Goal: Information Seeking & Learning: Learn about a topic

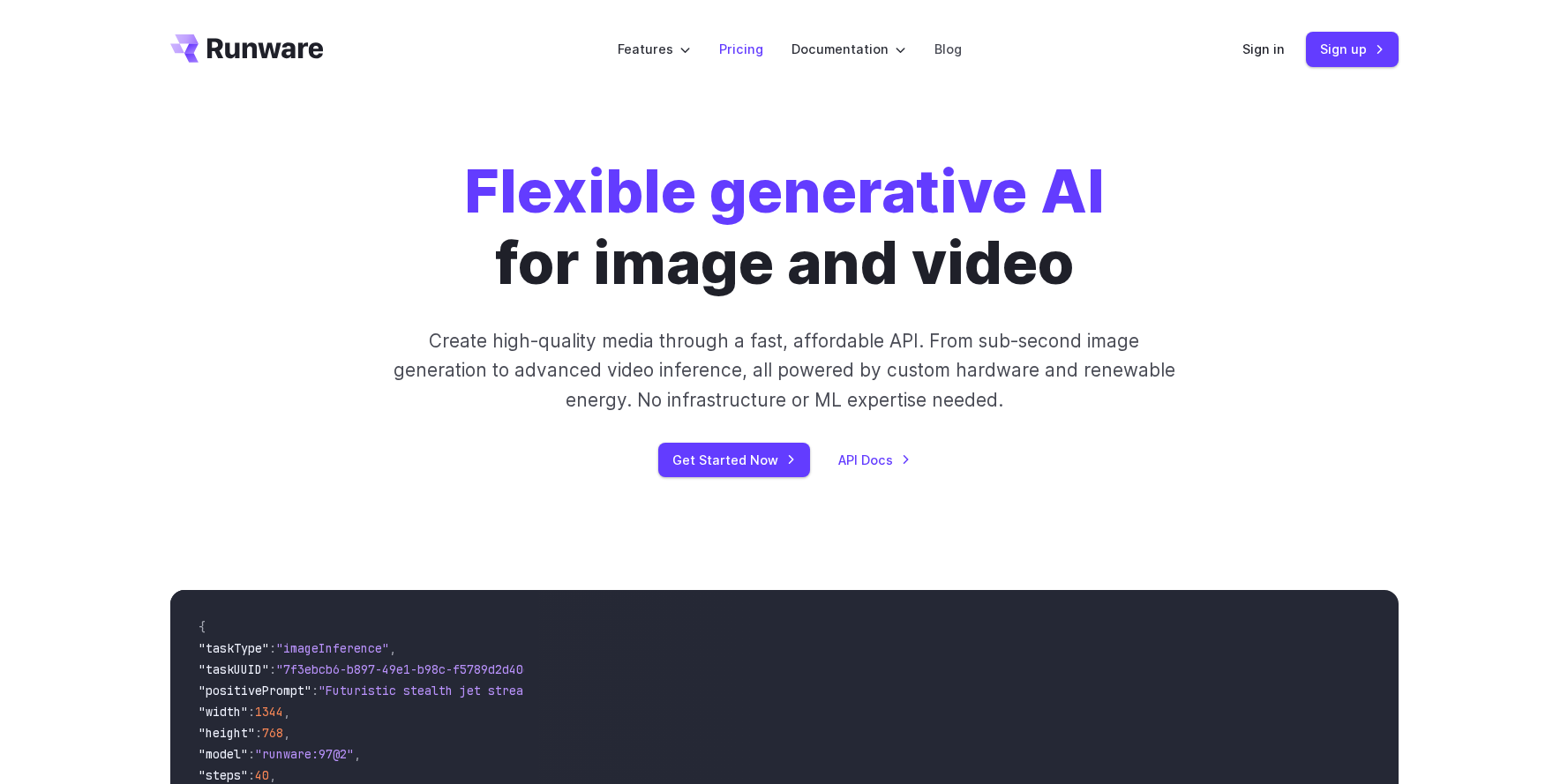
click at [754, 52] on link "Pricing" at bounding box center [742, 49] width 44 height 20
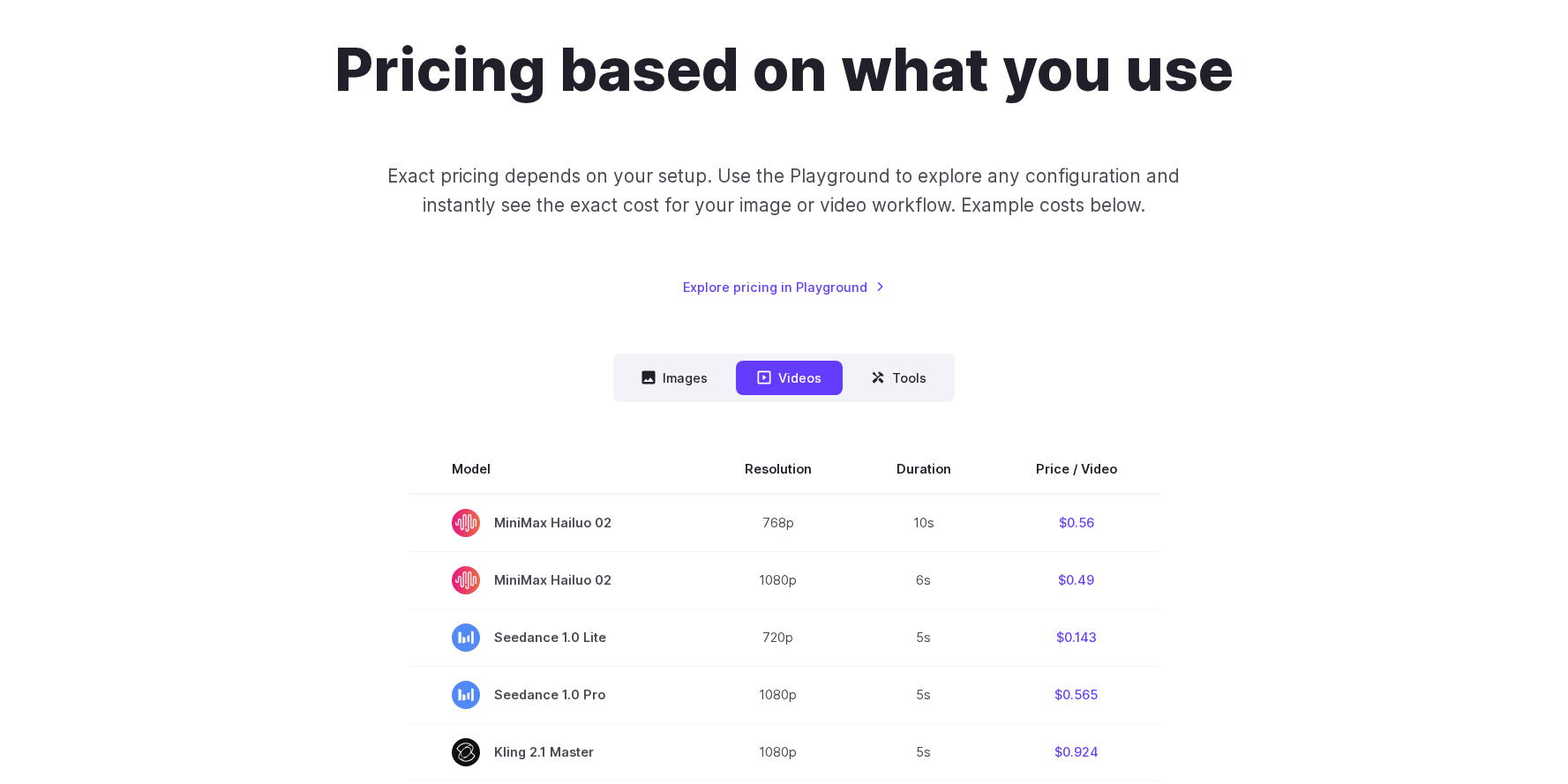
scroll to position [310, 0]
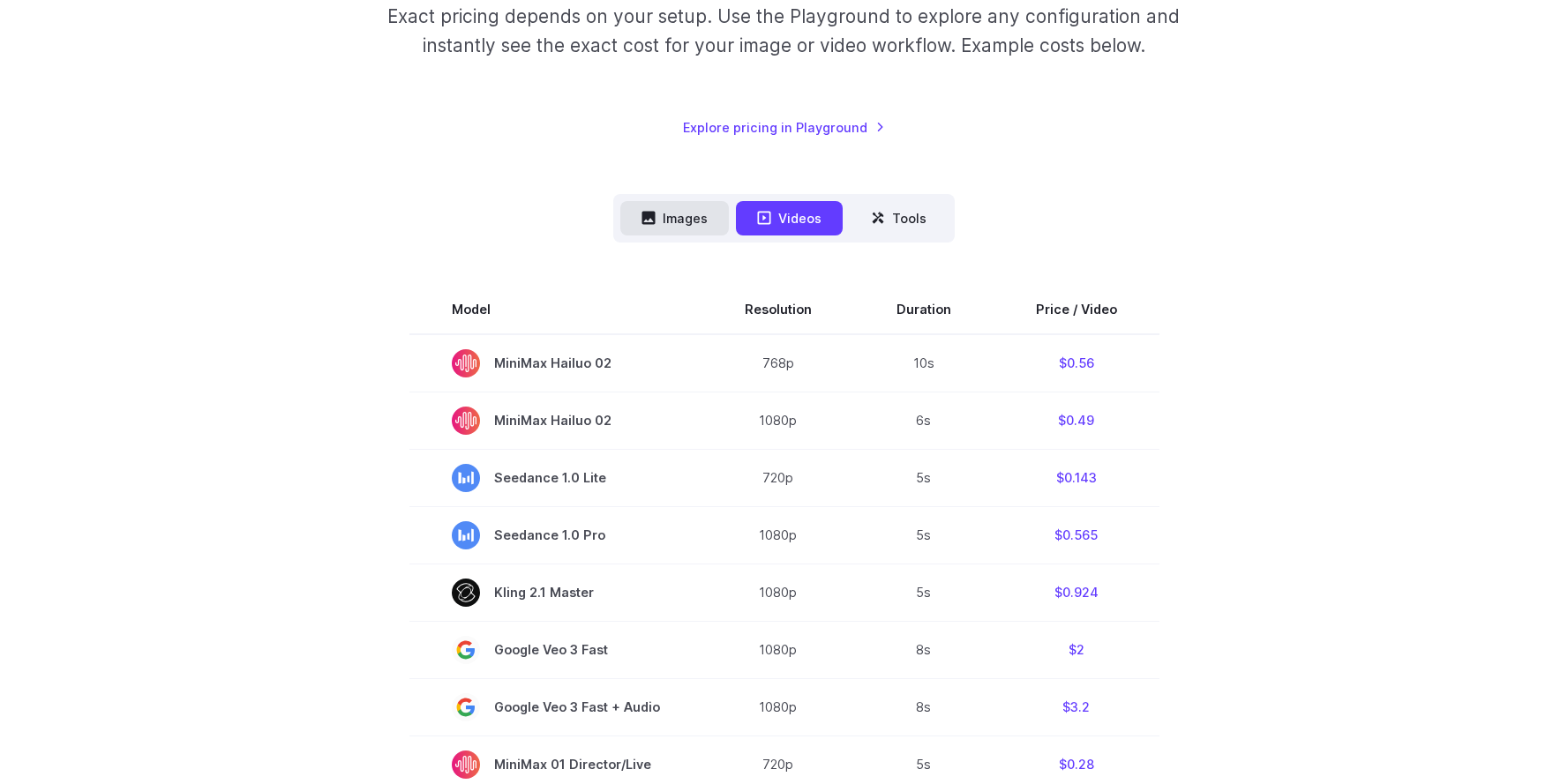
click at [674, 224] on button "Images" at bounding box center [675, 218] width 109 height 34
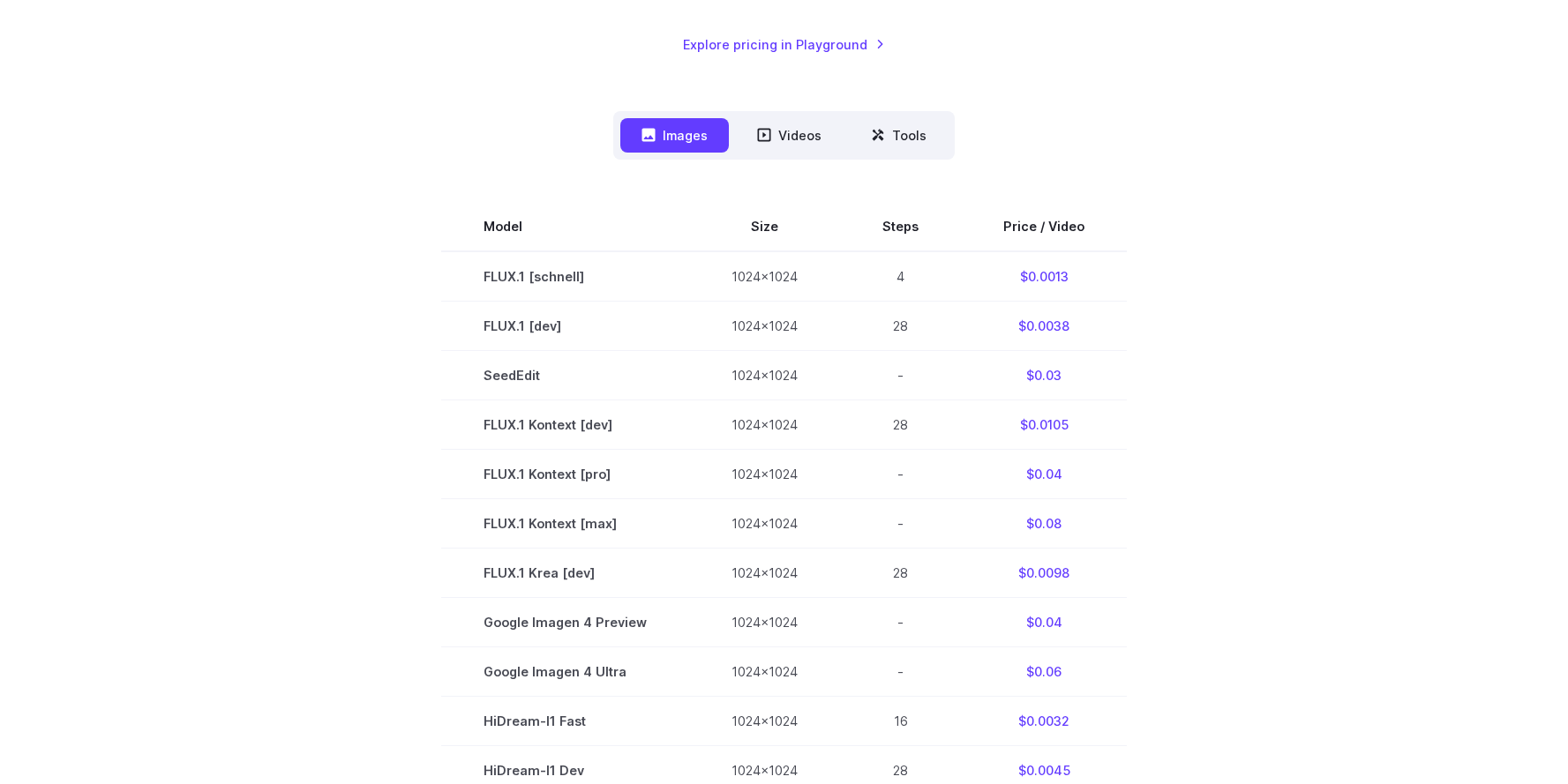
scroll to position [395, 0]
click at [1203, 357] on section "Model Size Steps Price / Video FLUX.1 [schnell] 1024x1024 4 $0.0013 FLUX.1 [dev…" at bounding box center [784, 619] width 1228 height 840
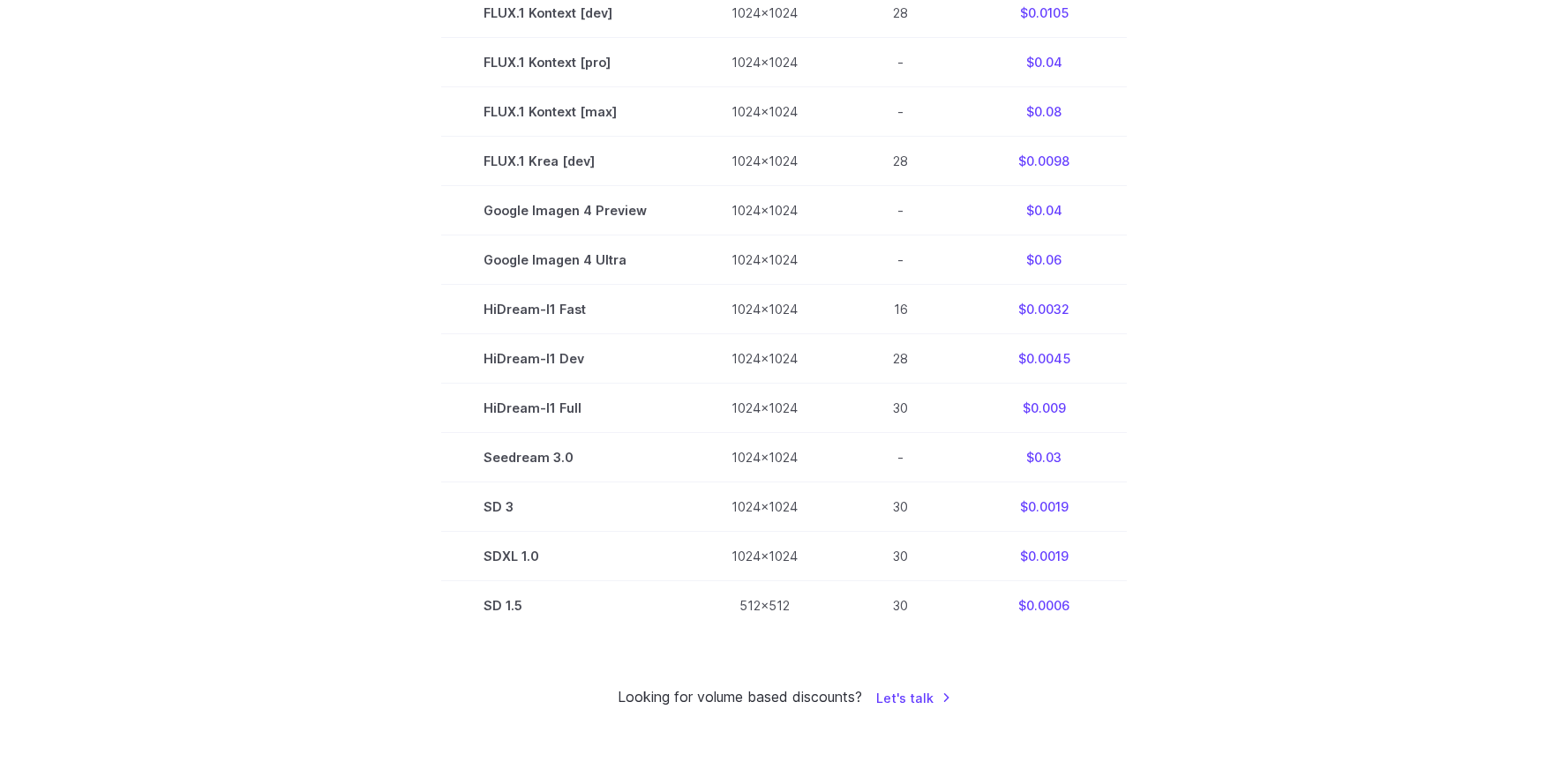
scroll to position [805, 0]
click at [1211, 357] on section "Model Size Steps Price / Video FLUX.1 [schnell] 1024x1024 4 $0.0013 FLUX.1 [dev…" at bounding box center [784, 209] width 1228 height 840
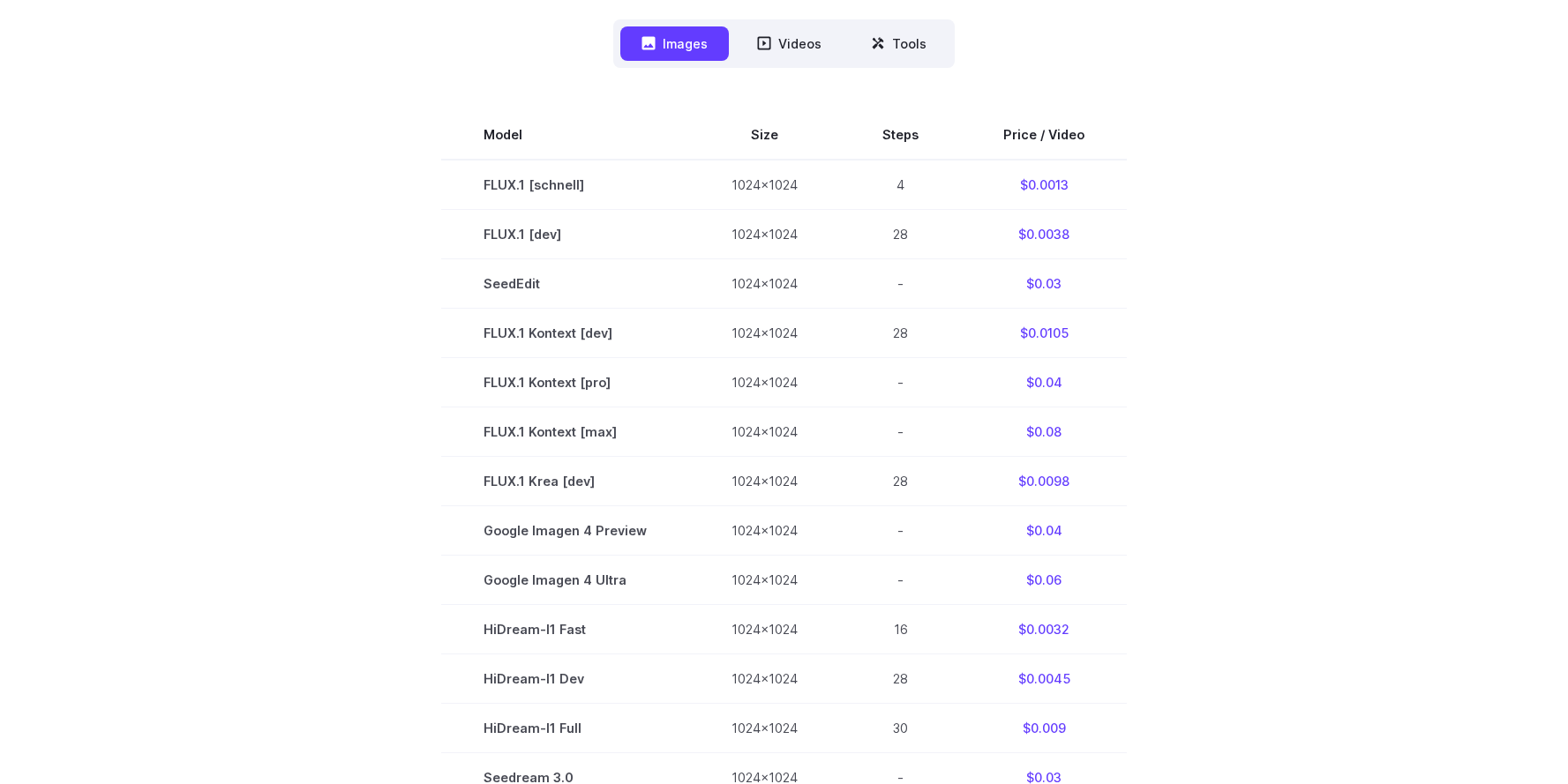
scroll to position [485, 0]
click at [799, 47] on button "Videos" at bounding box center [789, 44] width 107 height 34
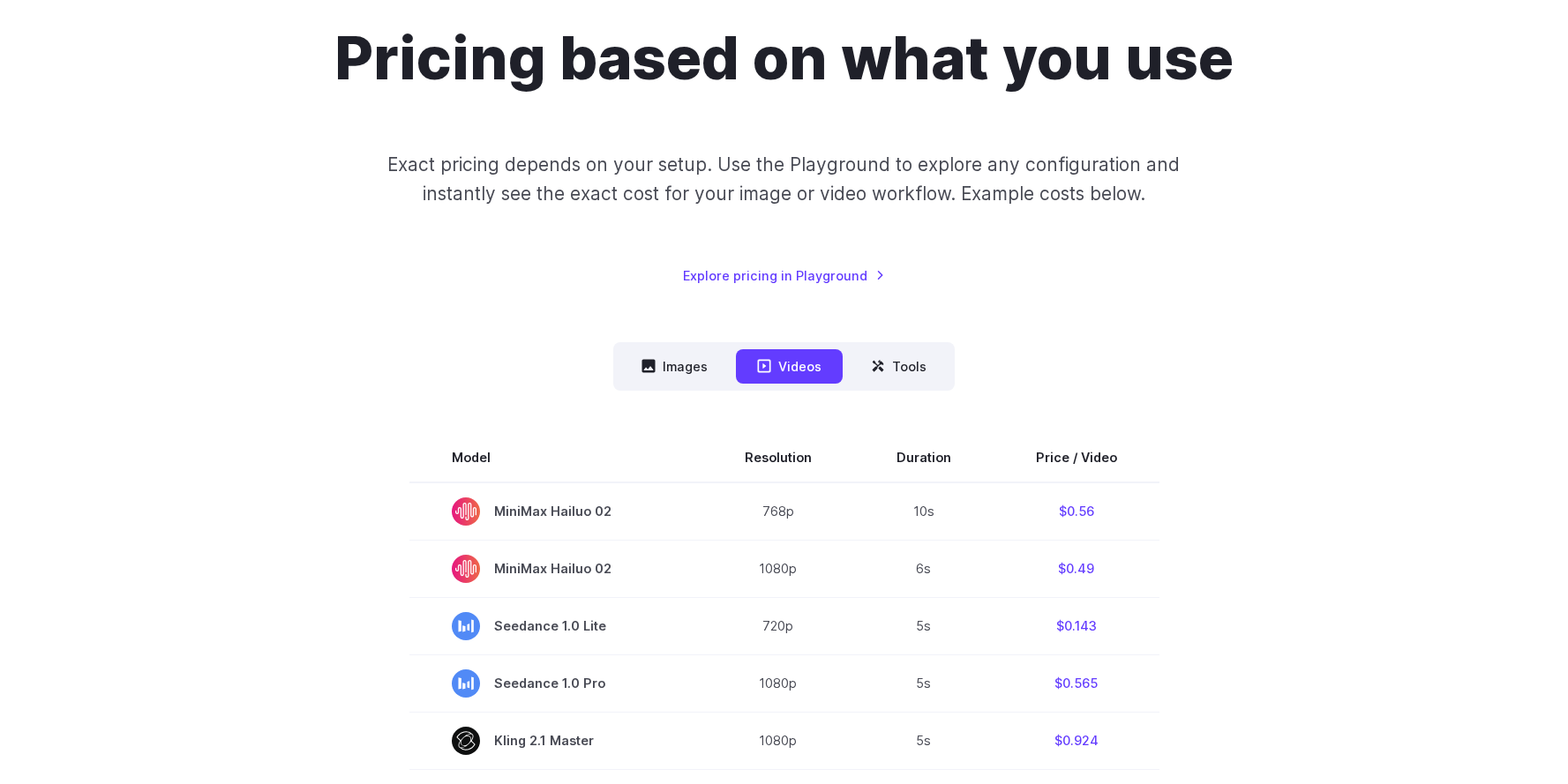
scroll to position [121, 0]
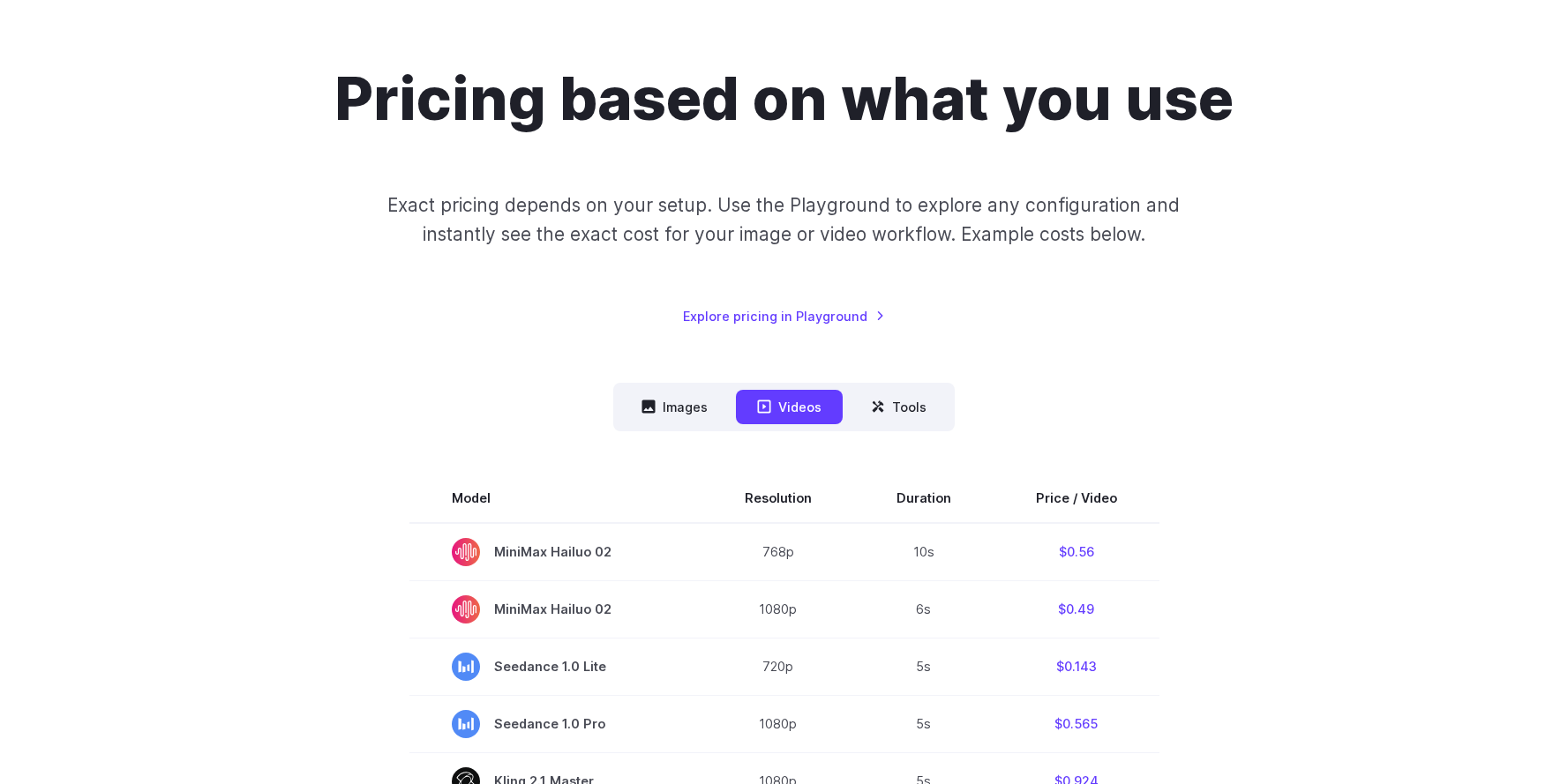
click at [686, 412] on button "Images" at bounding box center [675, 407] width 109 height 34
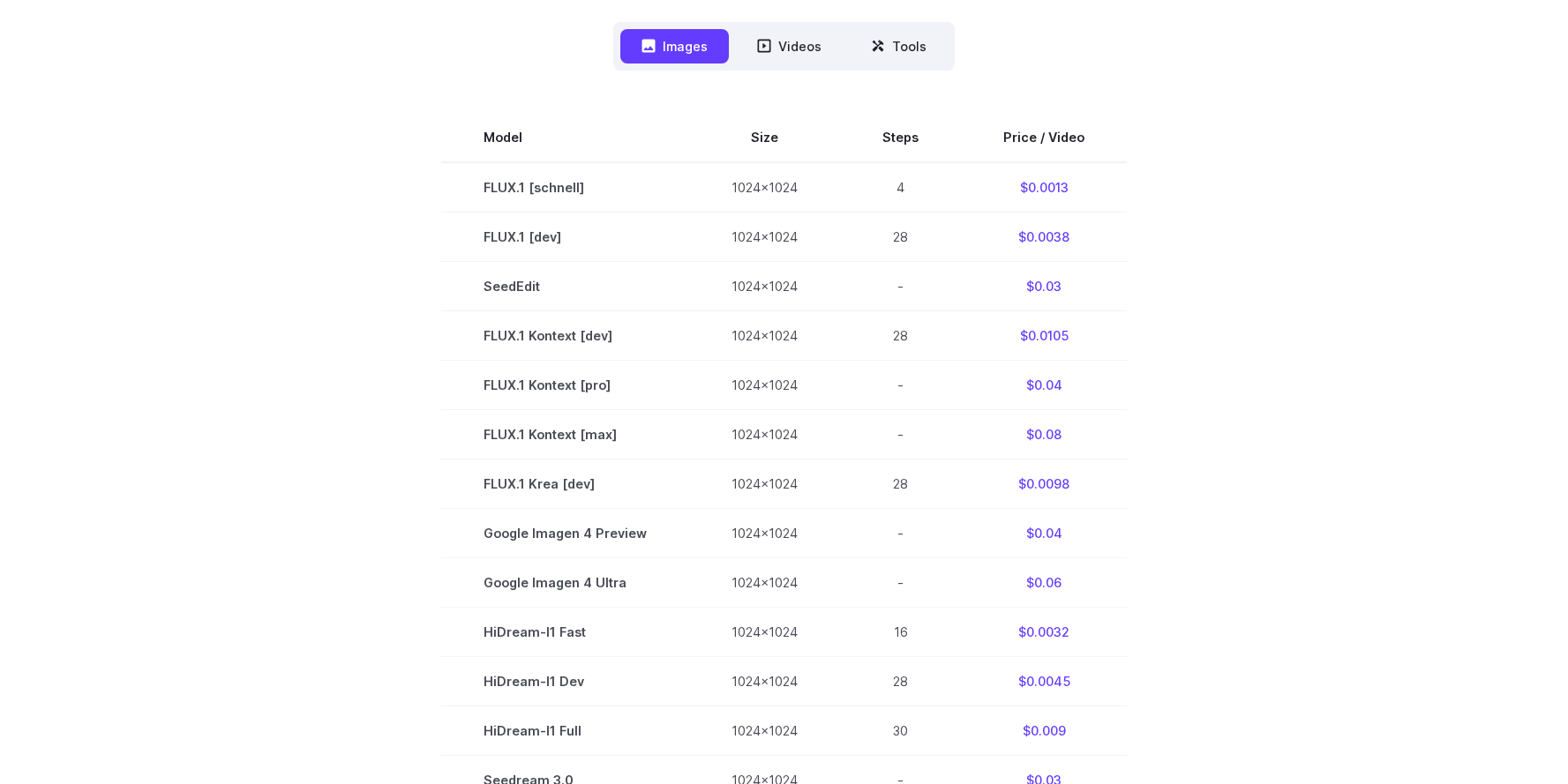
scroll to position [482, 0]
